Goal: Transaction & Acquisition: Purchase product/service

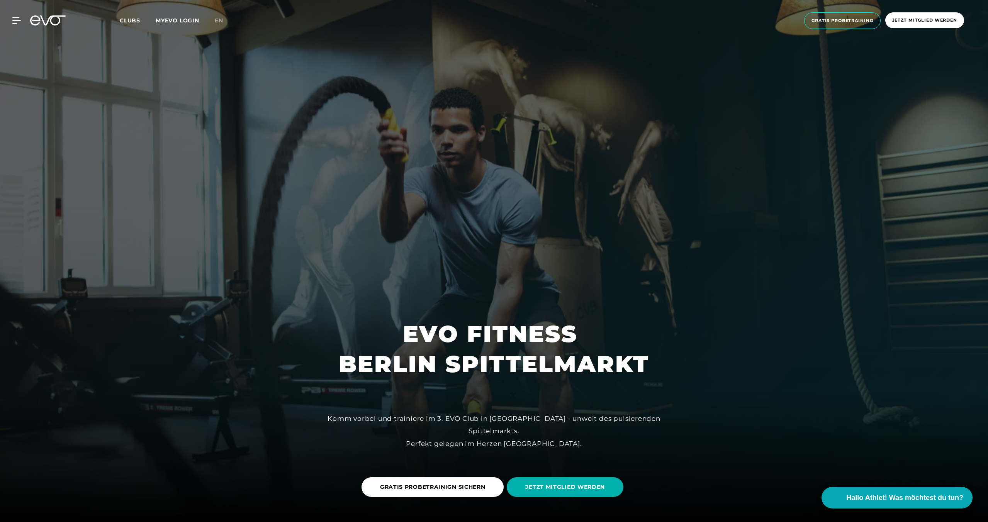
scroll to position [10, 0]
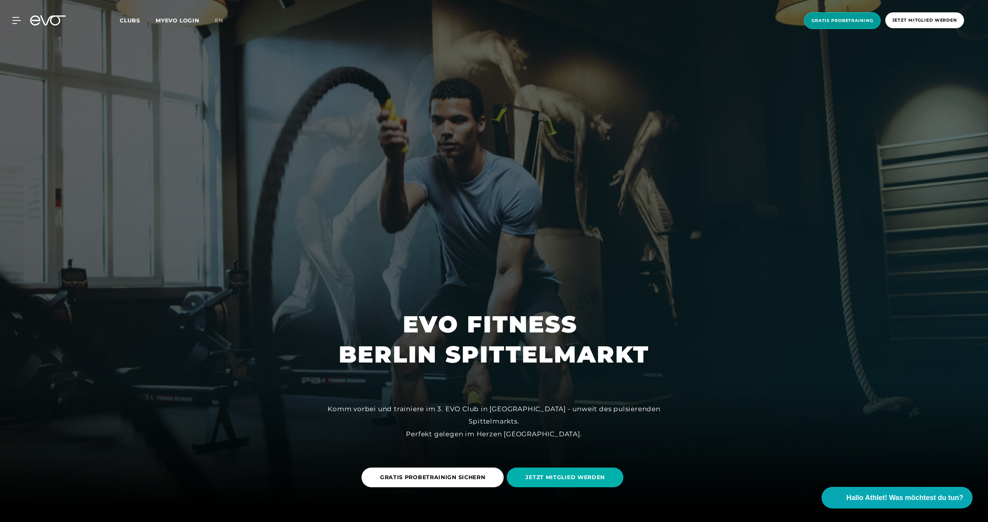
click at [845, 24] on span "Gratis Probetraining" at bounding box center [842, 20] width 76 height 17
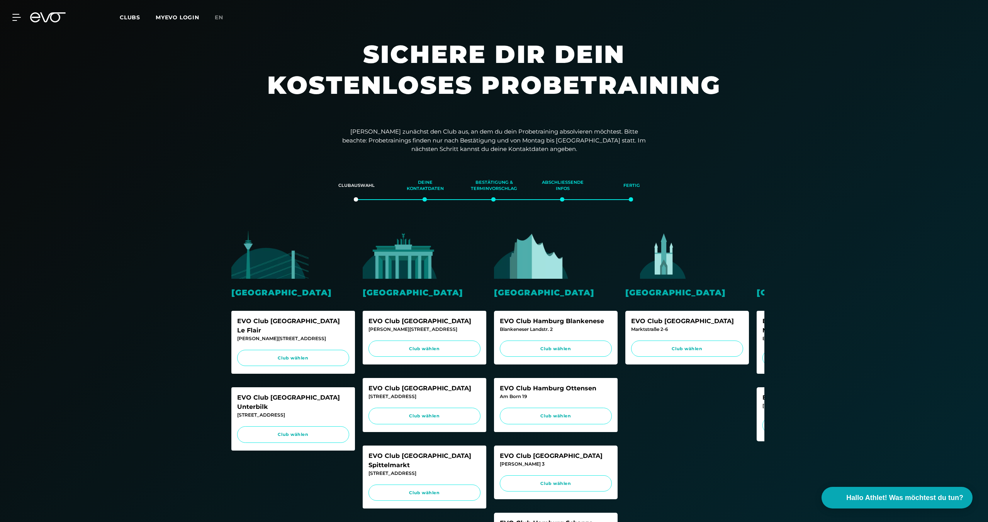
click at [397, 263] on img at bounding box center [401, 255] width 77 height 48
click at [218, 21] on link "en" at bounding box center [224, 17] width 18 height 9
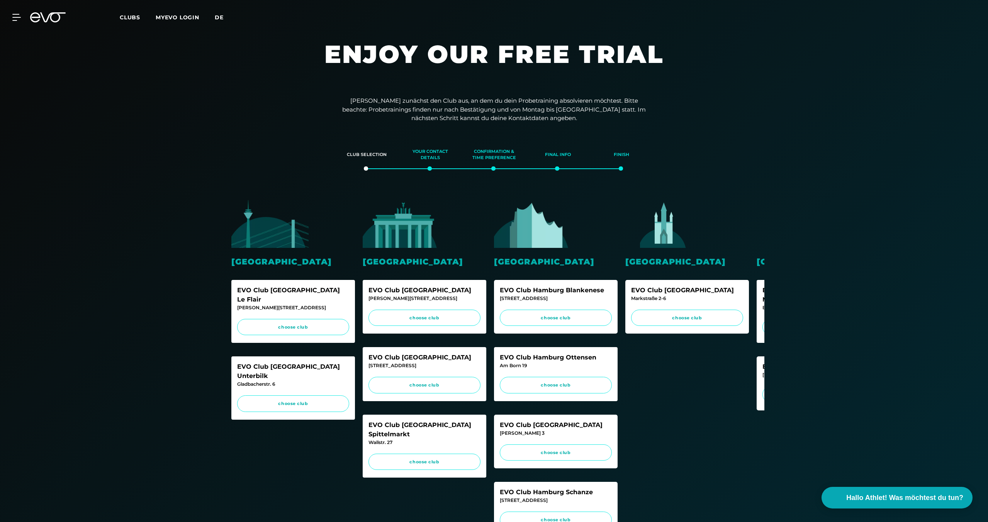
click at [218, 19] on span "de" at bounding box center [219, 17] width 9 height 7
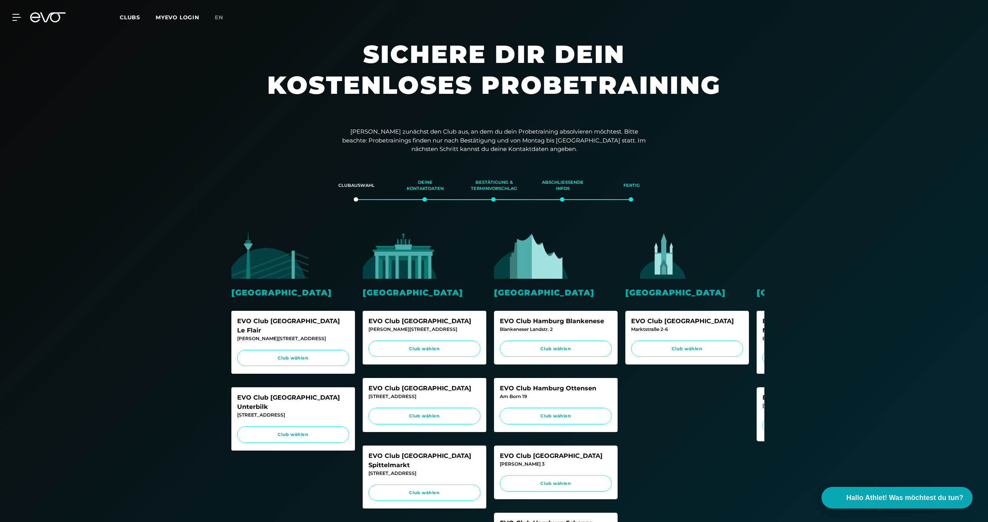
click at [218, 19] on span "en" at bounding box center [219, 17] width 8 height 7
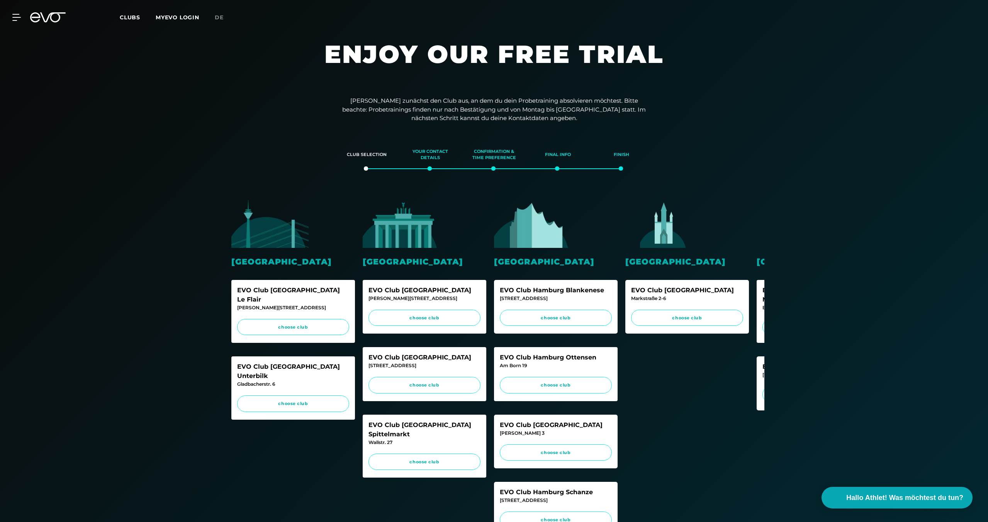
click at [136, 17] on span "Clubs" at bounding box center [130, 17] width 20 height 7
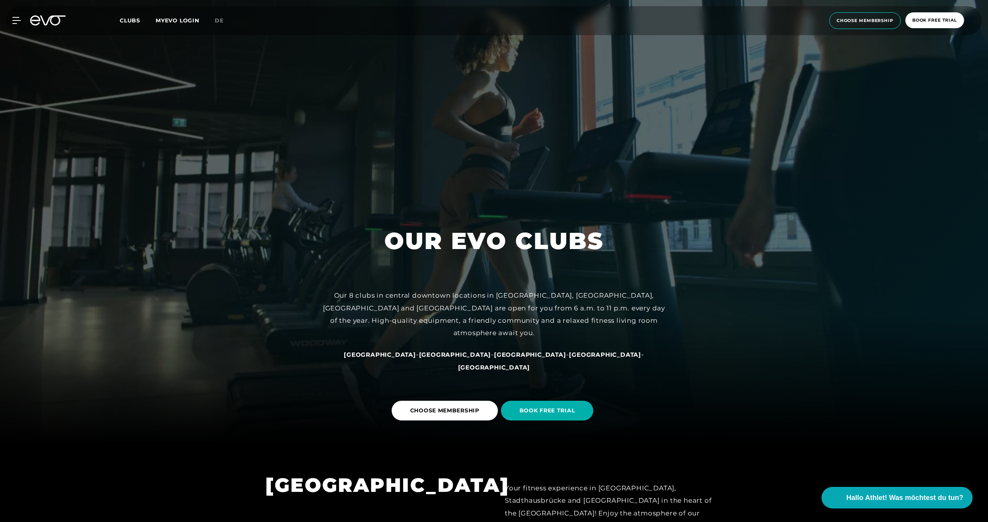
scroll to position [116, 0]
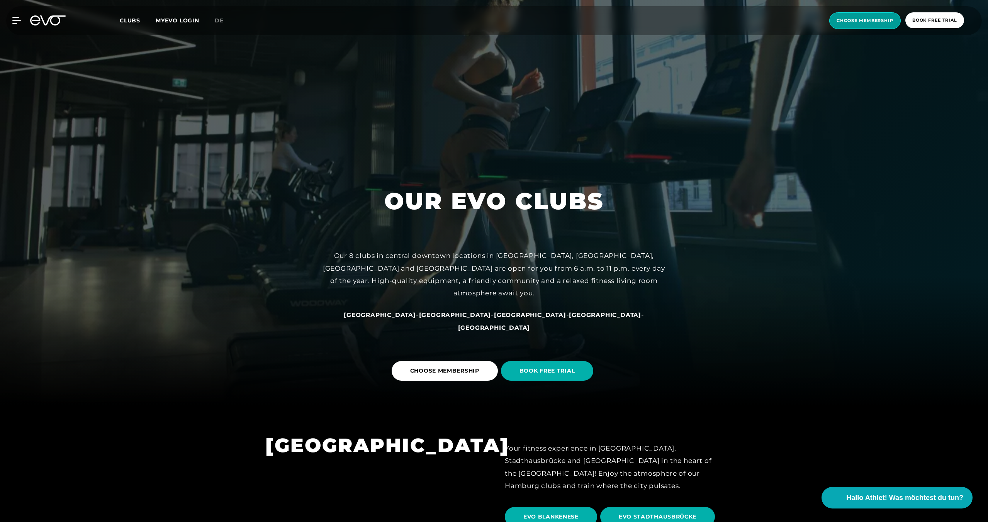
click at [879, 21] on span "choose membership" at bounding box center [865, 20] width 57 height 7
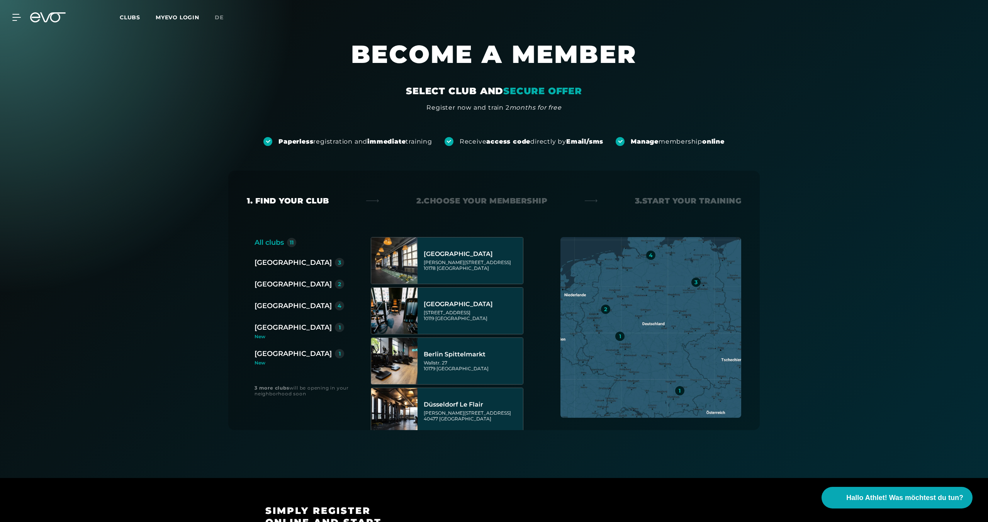
click at [269, 265] on div "[GEOGRAPHIC_DATA]" at bounding box center [293, 262] width 77 height 11
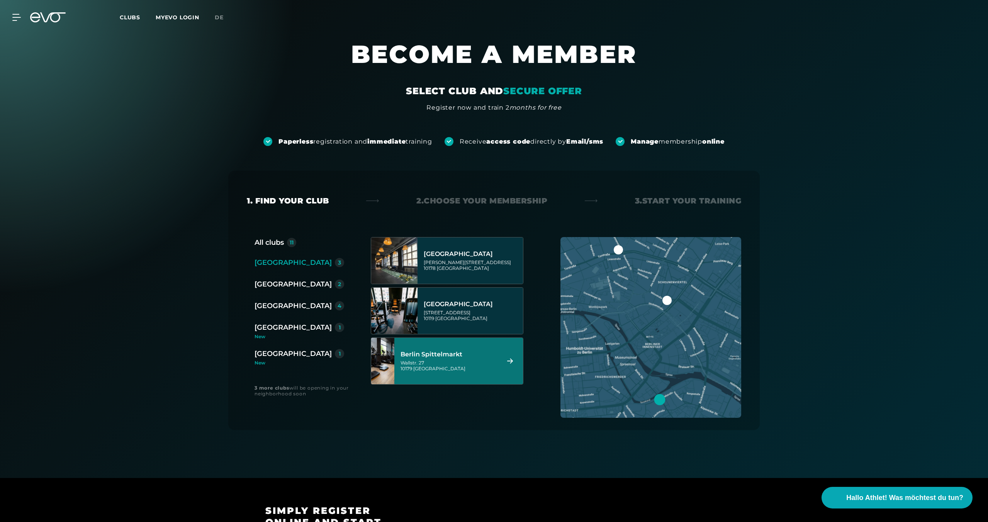
click at [473, 377] on div "[GEOGRAPHIC_DATA] [STREET_ADDRESS]" at bounding box center [449, 361] width 97 height 34
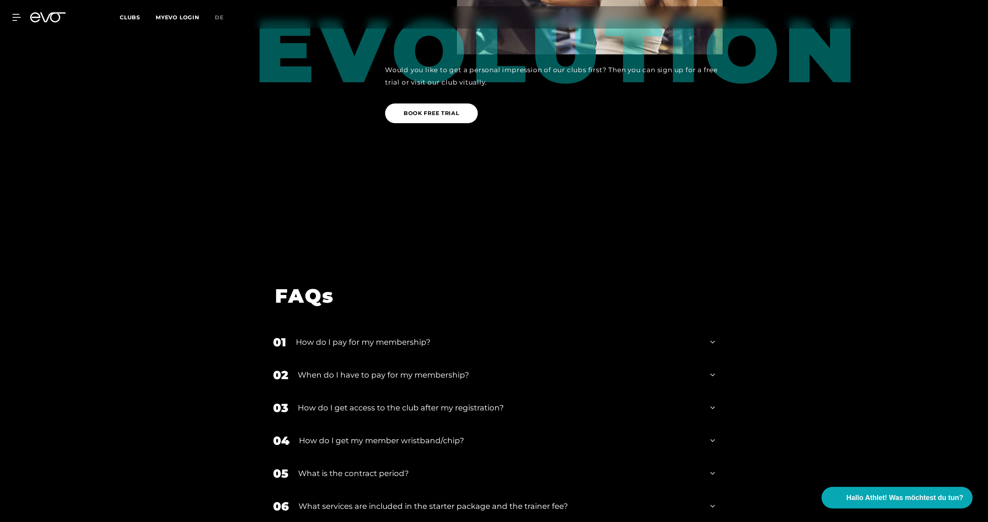
scroll to position [1269, 0]
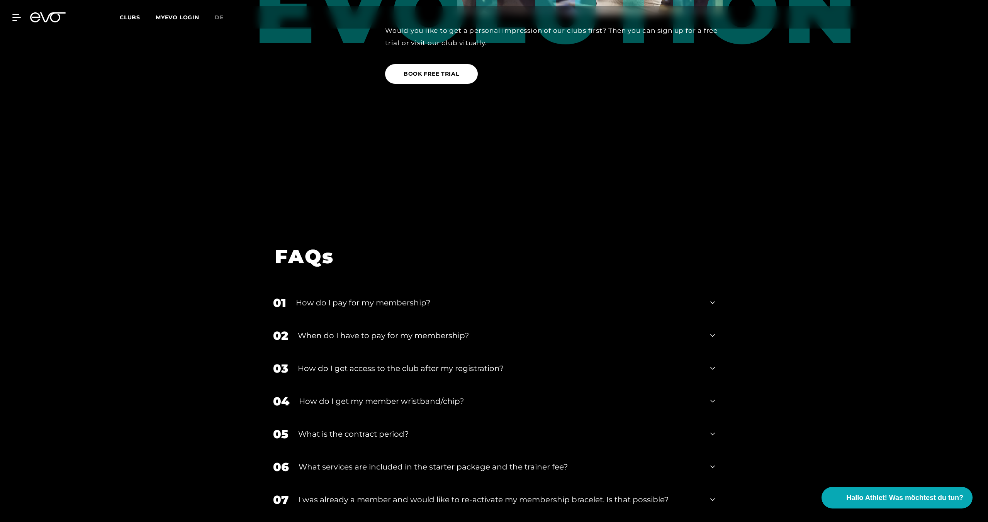
click at [501, 297] on div "How do I pay for my membership?" at bounding box center [498, 303] width 405 height 12
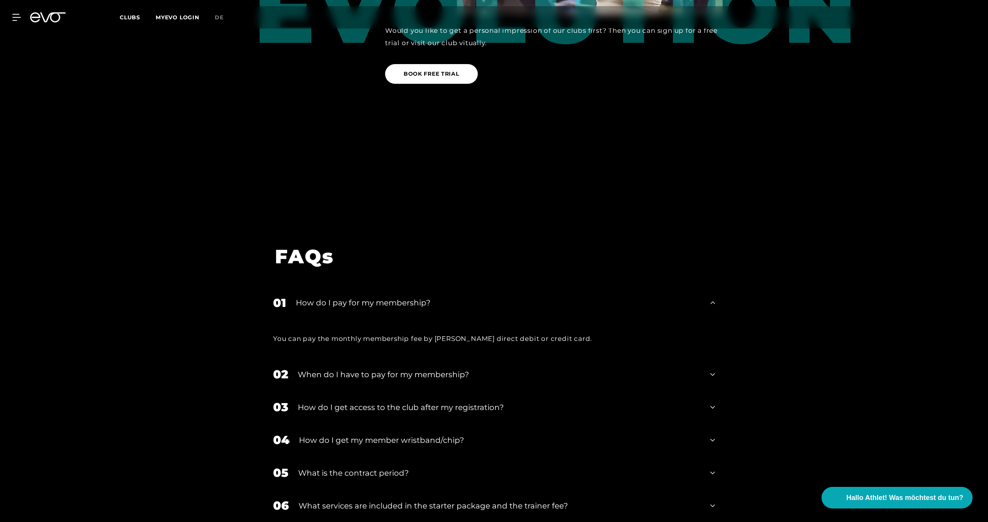
click at [502, 297] on div "How do I pay for my membership?" at bounding box center [498, 303] width 405 height 12
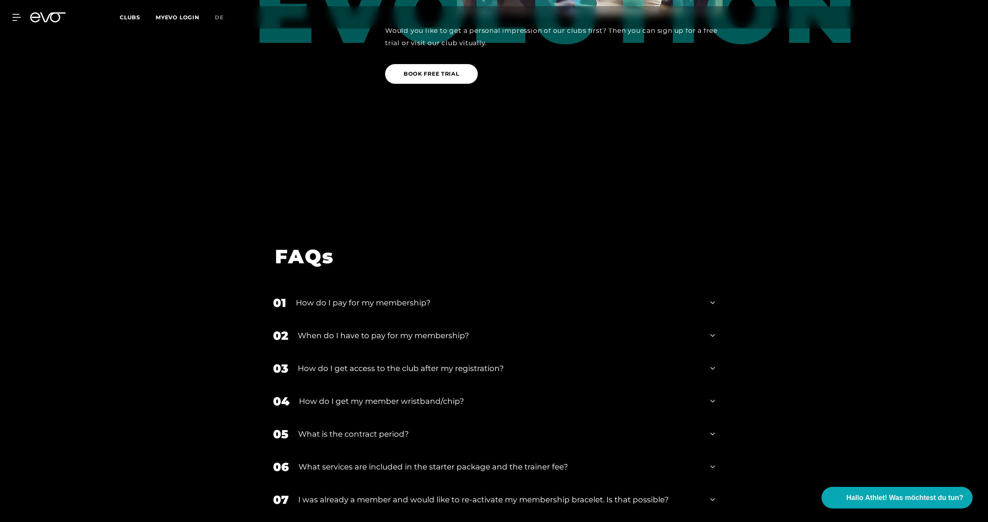
click at [507, 330] on div "When do I have to pay for my membership?" at bounding box center [499, 336] width 403 height 12
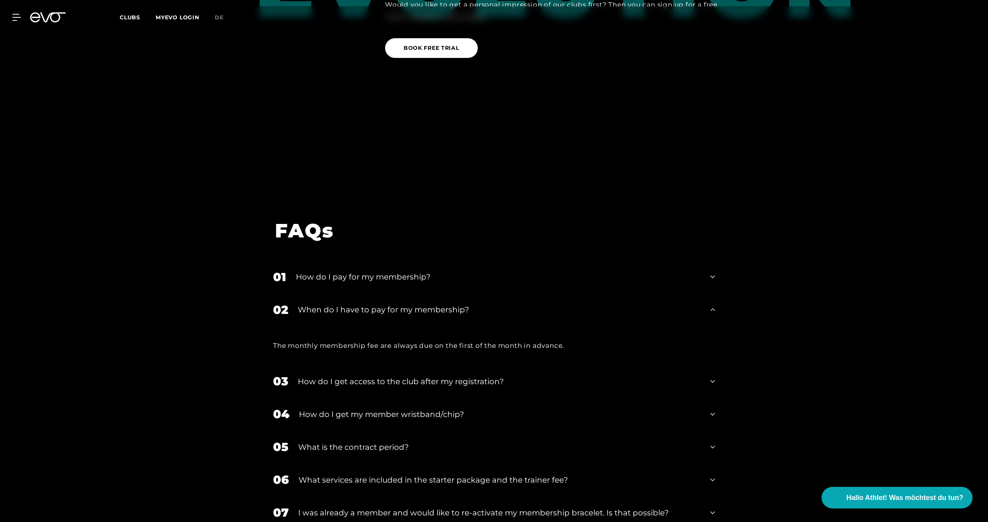
scroll to position [1311, 0]
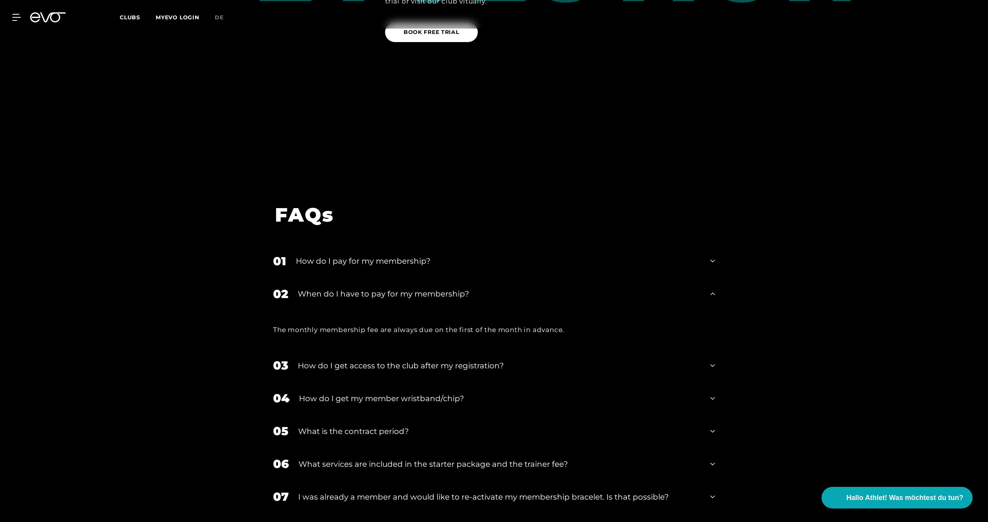
click at [519, 349] on div "03 How do I get access to the club after my registration?" at bounding box center [493, 365] width 457 height 33
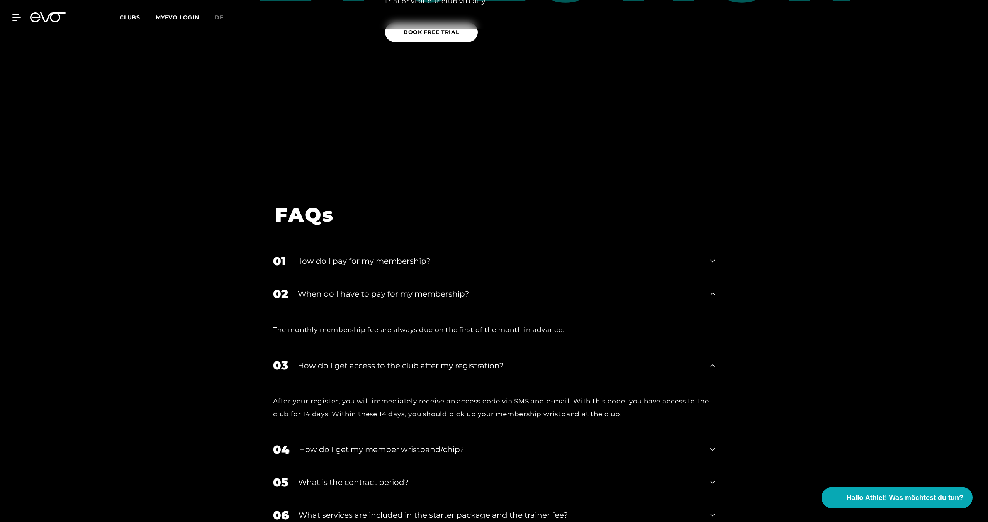
scroll to position [1498, 0]
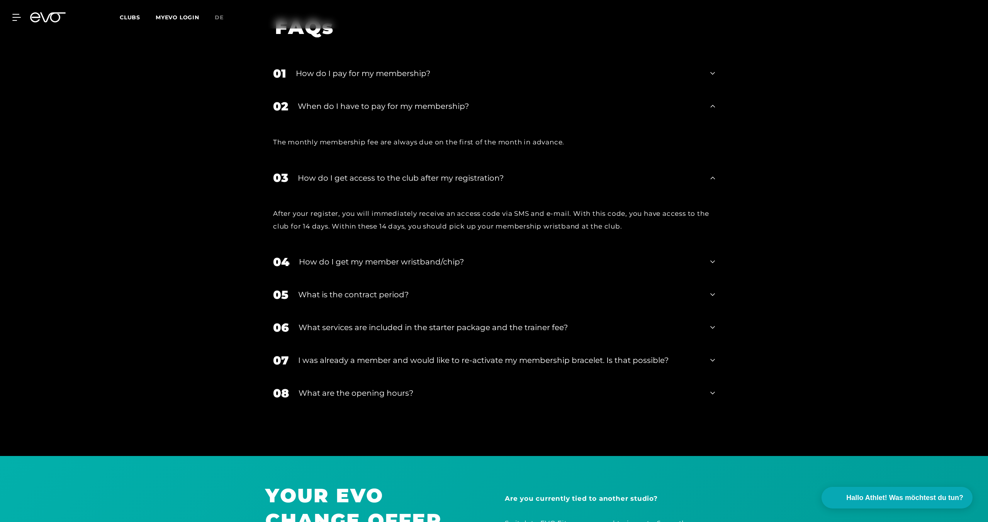
click at [514, 256] on div "How do I get my member wristband/chip?" at bounding box center [500, 262] width 402 height 12
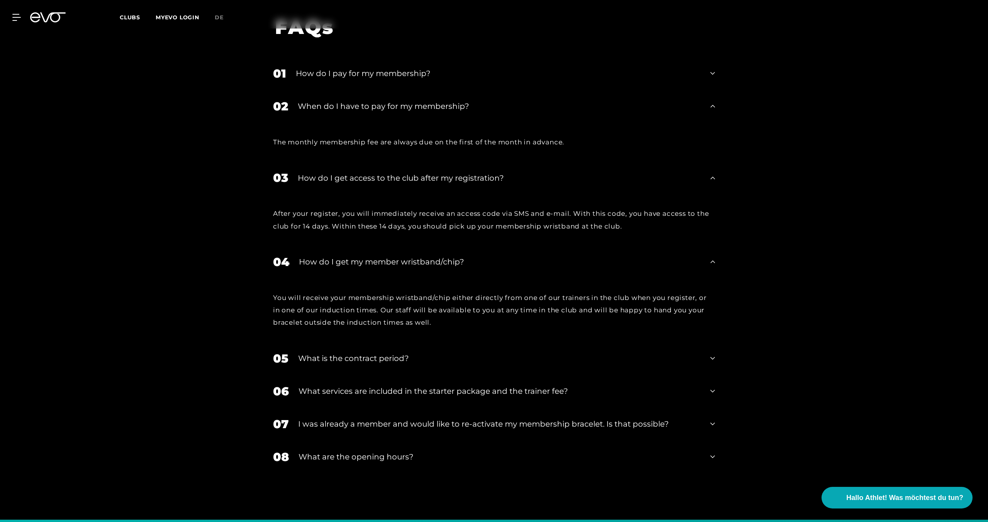
click at [514, 256] on div "How do I get my member wristband/chip?" at bounding box center [500, 262] width 402 height 12
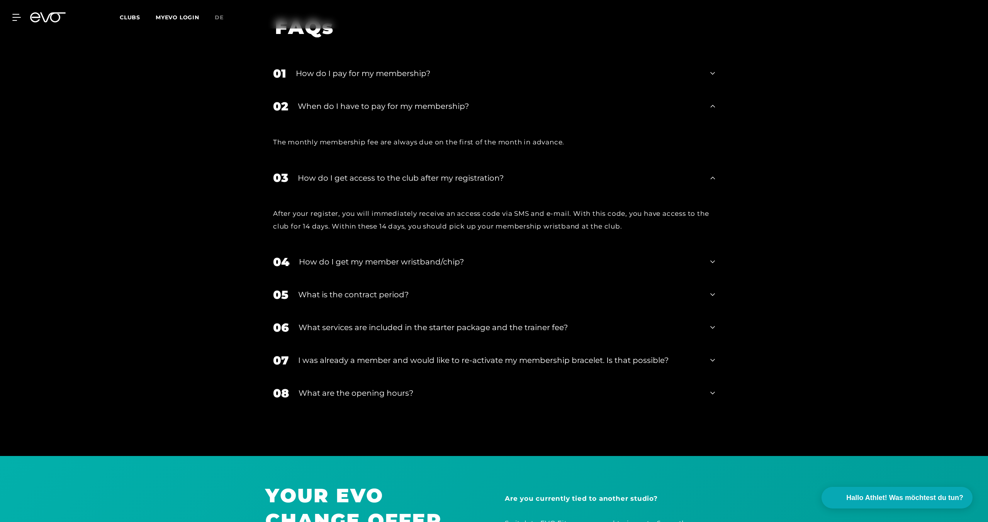
click at [517, 289] on div "What is the contract period?" at bounding box center [499, 295] width 402 height 12
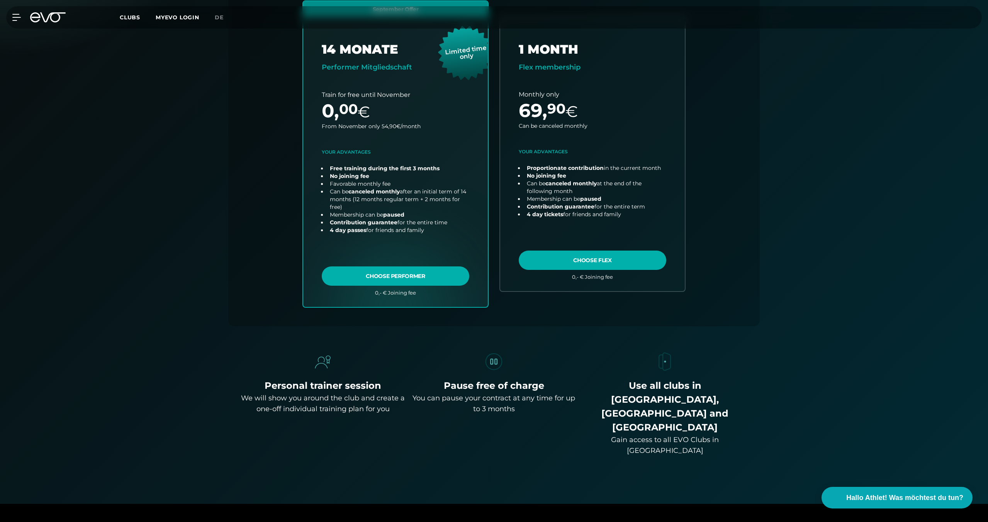
scroll to position [0, 0]
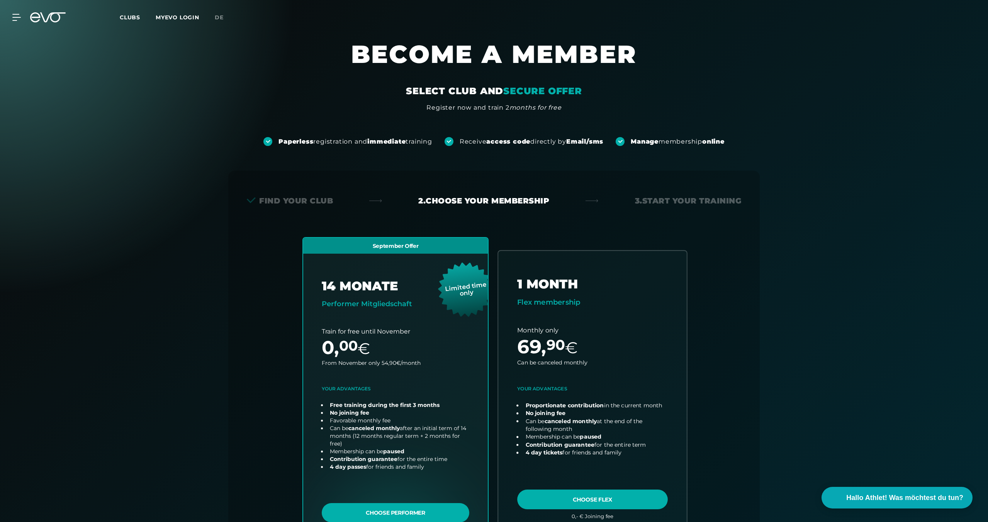
click at [589, 325] on link "choose plan" at bounding box center [592, 391] width 188 height 280
click at [321, 201] on div "Find your club" at bounding box center [290, 200] width 86 height 11
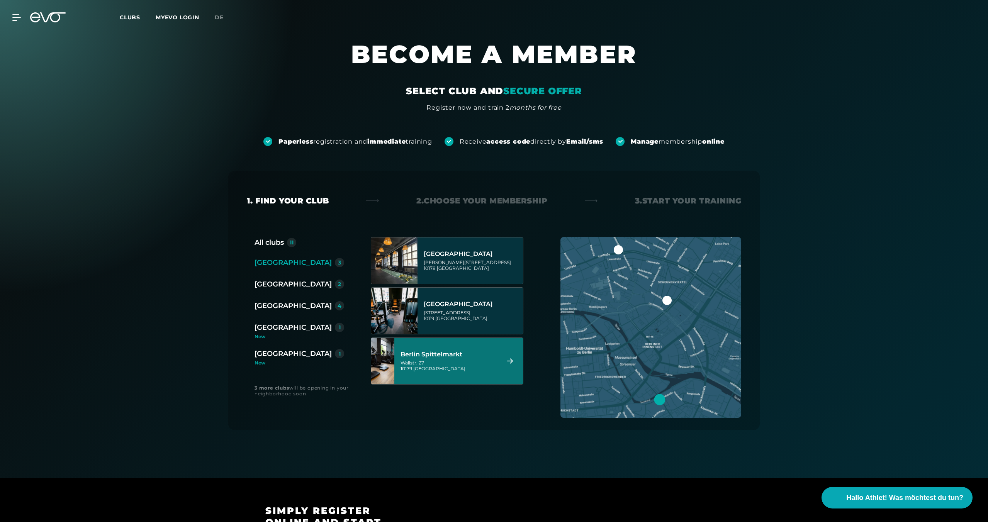
click at [486, 372] on div "[GEOGRAPHIC_DATA] [STREET_ADDRESS]" at bounding box center [449, 361] width 97 height 34
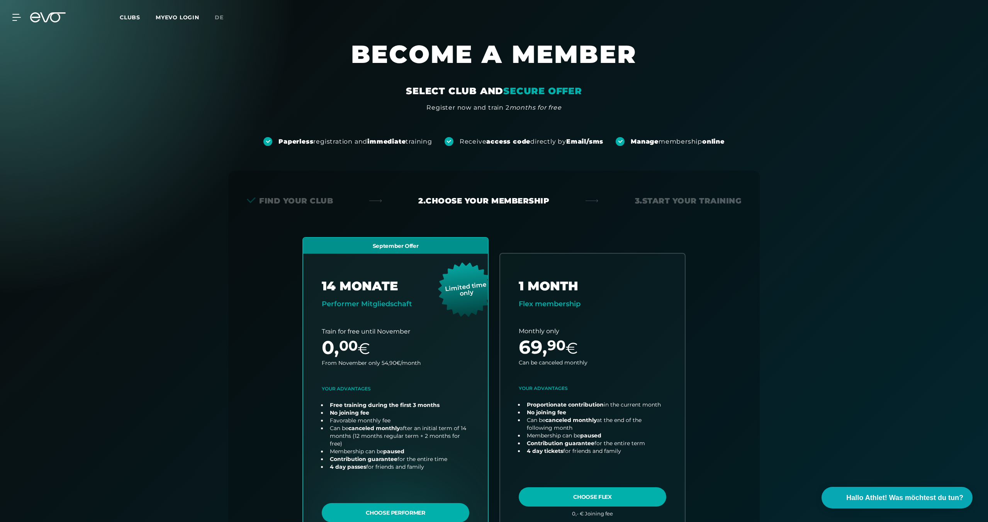
click at [120, 15] on span "Clubs" at bounding box center [130, 17] width 20 height 7
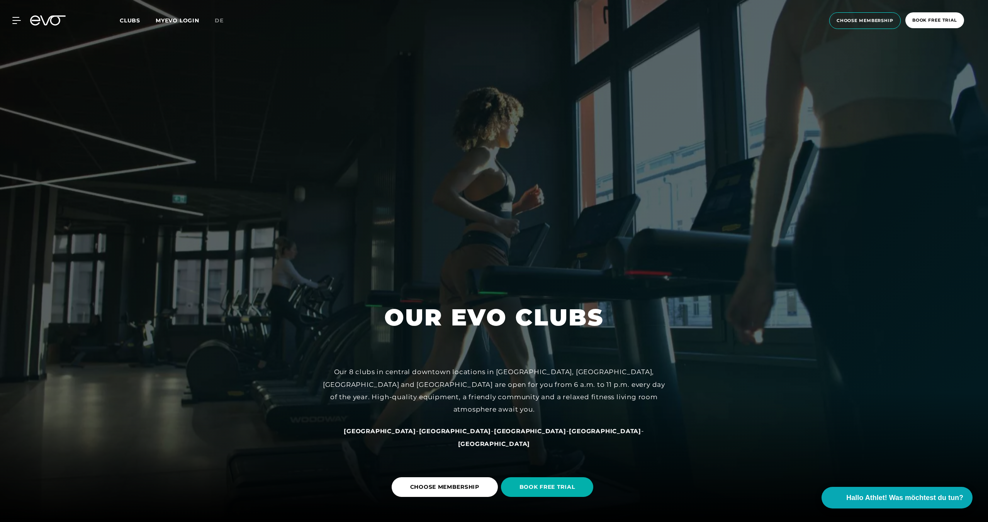
click at [50, 21] on icon at bounding box center [52, 20] width 25 height 10
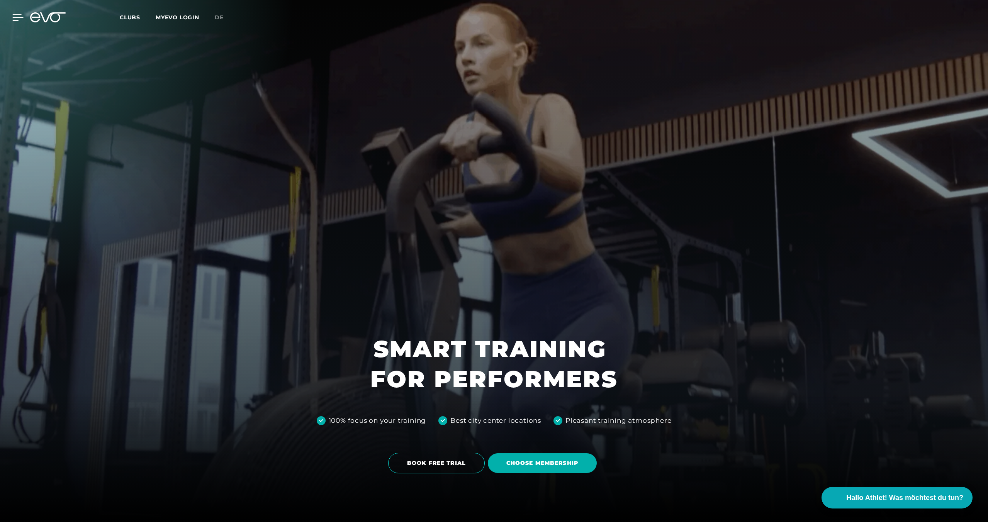
click at [15, 19] on icon at bounding box center [17, 17] width 11 height 7
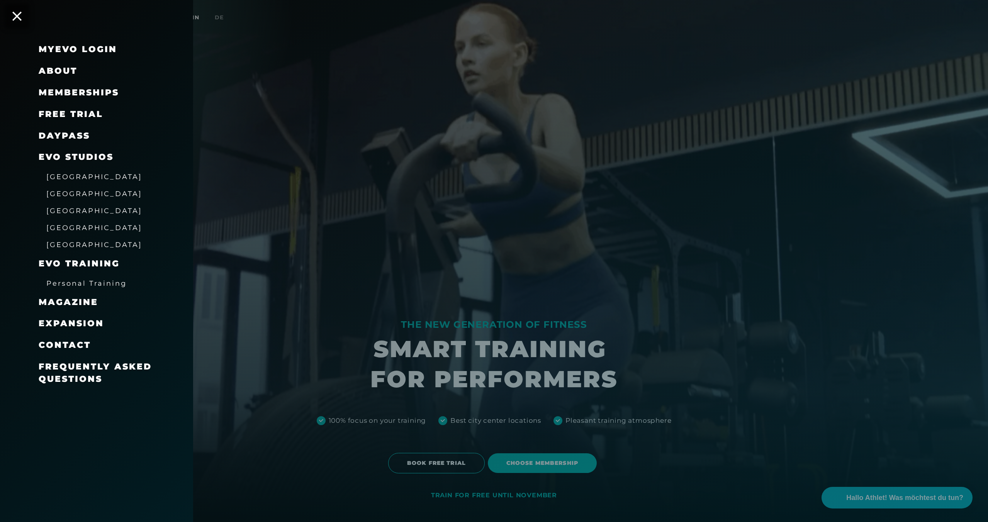
click at [82, 87] on div "Memberships" at bounding box center [79, 93] width 80 height 12
click at [73, 133] on link "DAYPASS" at bounding box center [64, 136] width 51 height 10
